Goal: Entertainment & Leisure: Consume media (video, audio)

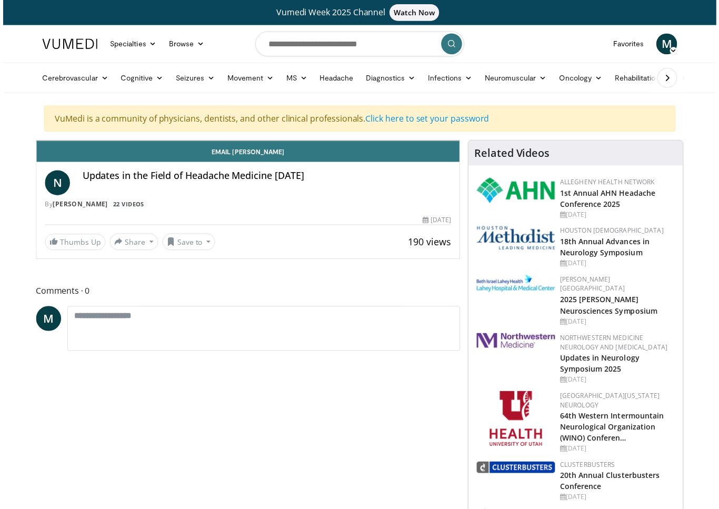
scroll to position [13, 0]
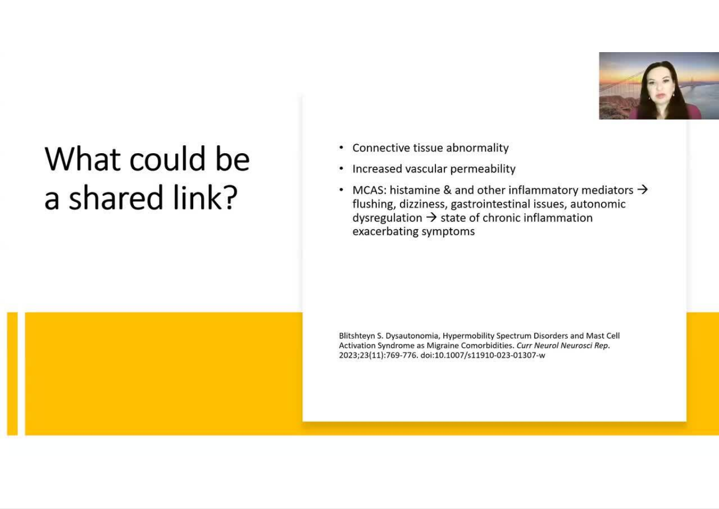
click at [441, 286] on div "10 seconds Tap to unmute" at bounding box center [359, 254] width 719 height 509
click at [179, 422] on div "10 seconds Tap to unmute" at bounding box center [359, 254] width 719 height 509
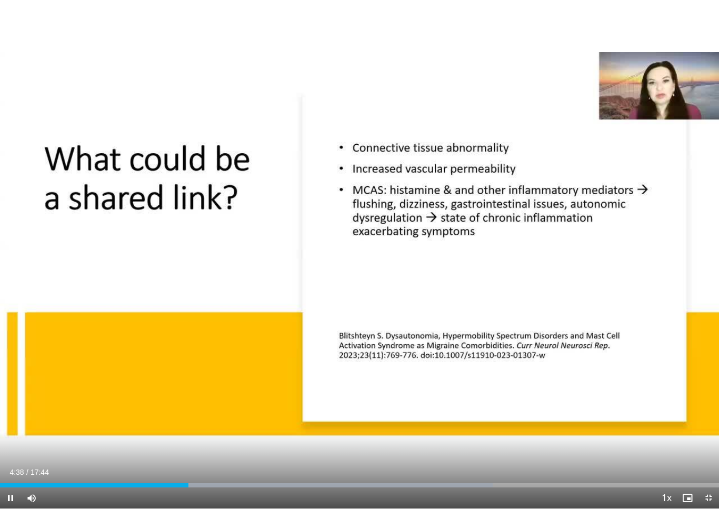
click at [143, 467] on div "Current Time 4:38 / Duration 17:44" at bounding box center [359, 472] width 719 height 9
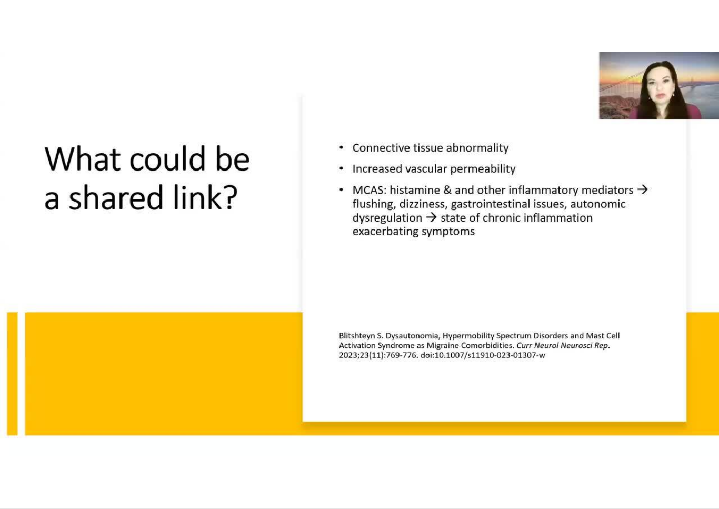
click at [179, 428] on div "10 seconds Tap to unmute" at bounding box center [359, 254] width 719 height 509
click at [154, 441] on div "10 seconds Tap to unmute" at bounding box center [359, 254] width 719 height 509
click at [151, 467] on div "10 seconds Tap to unmute" at bounding box center [359, 254] width 719 height 509
click at [227, 441] on div "10 seconds Tap to unmute" at bounding box center [359, 254] width 719 height 509
click at [412, 265] on div "10 seconds Tap to unmute" at bounding box center [359, 254] width 719 height 509
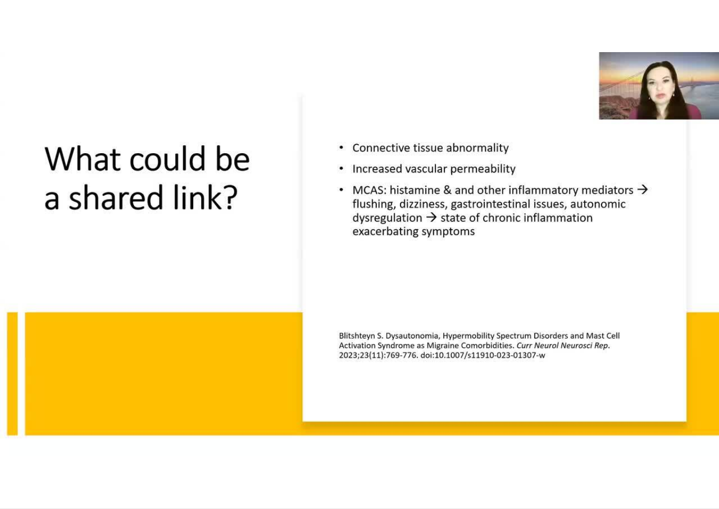
click at [179, 293] on div "10 seconds Tap to unmute" at bounding box center [359, 254] width 719 height 509
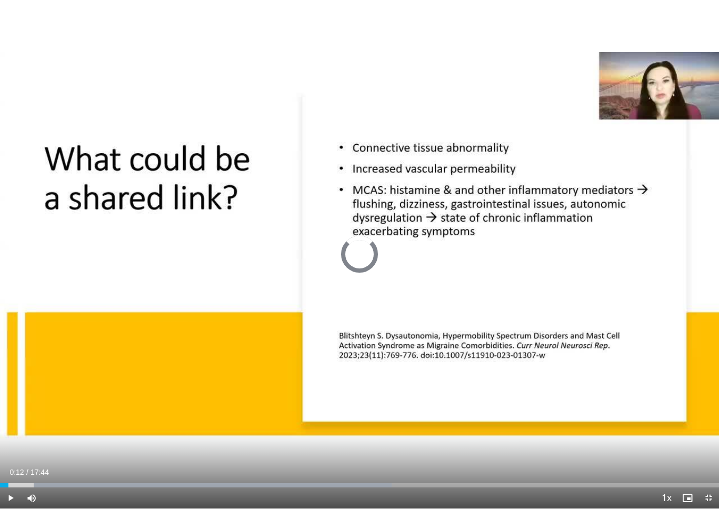
click at [8, 467] on div "Loaded : 54.46%" at bounding box center [196, 485] width 392 height 4
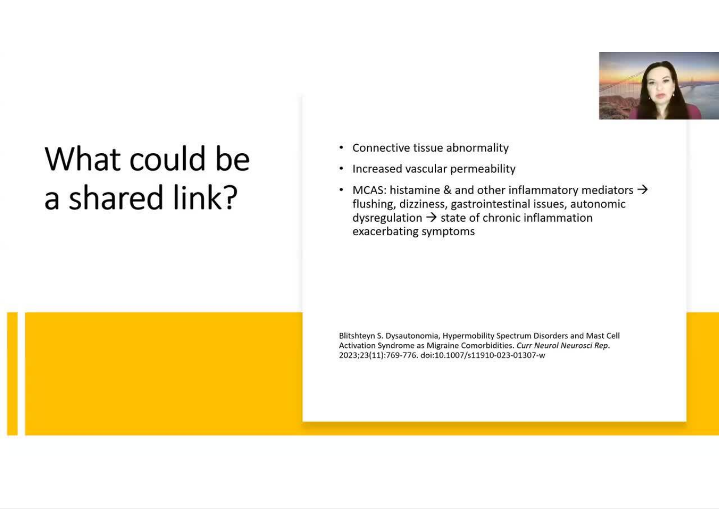
click at [195, 372] on div "10 seconds Tap to unmute" at bounding box center [359, 254] width 719 height 509
